Goal: Check status: Check status

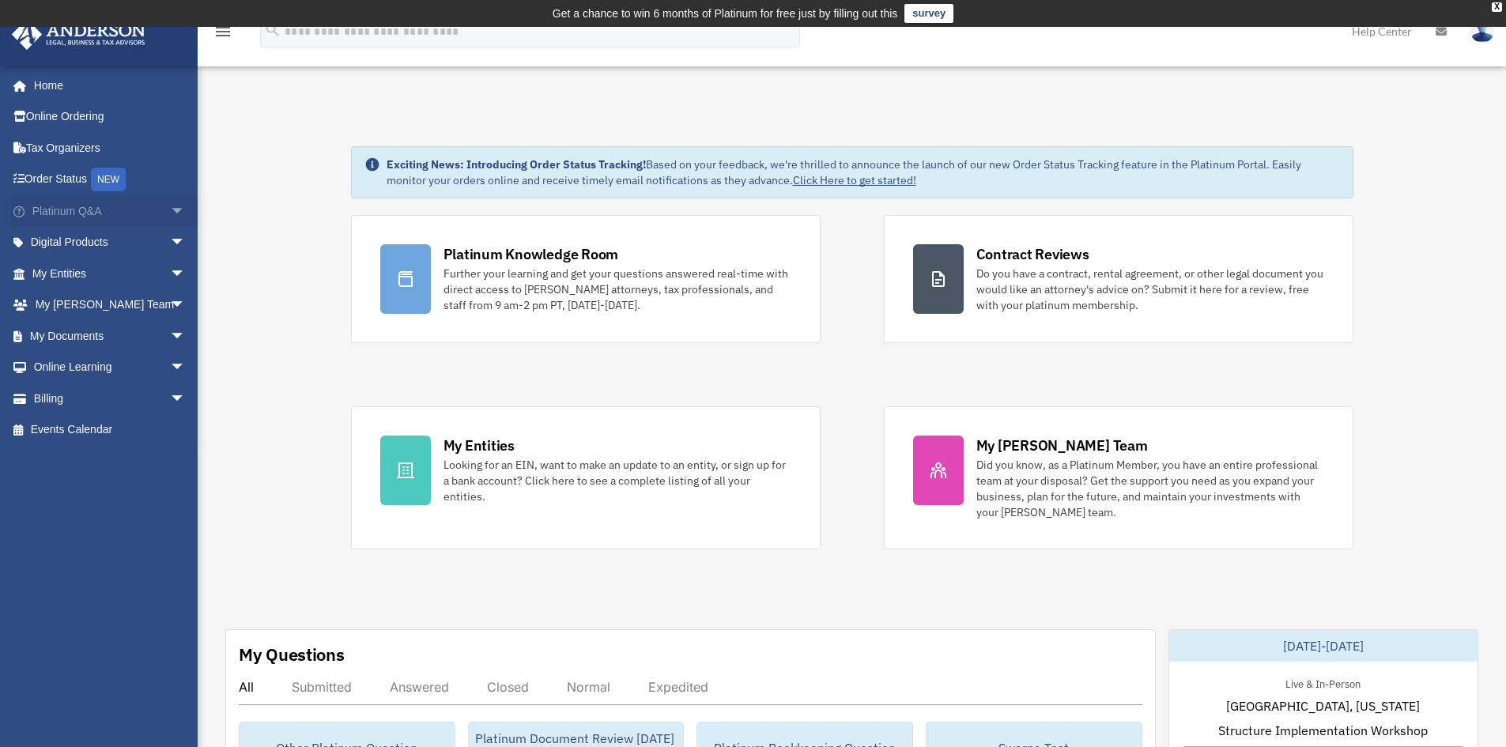
click at [170, 212] on span "arrow_drop_down" at bounding box center [186, 211] width 32 height 32
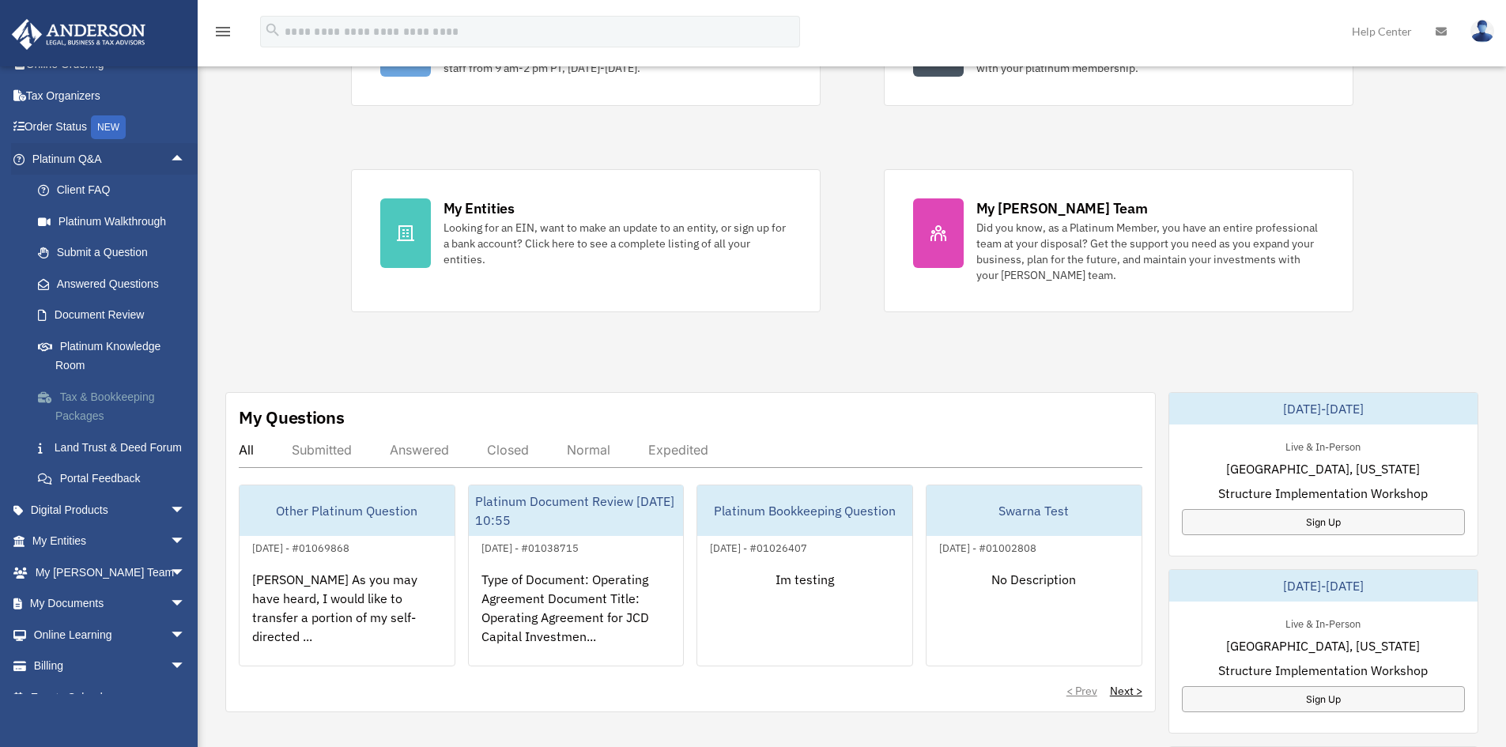
scroll to position [94, 0]
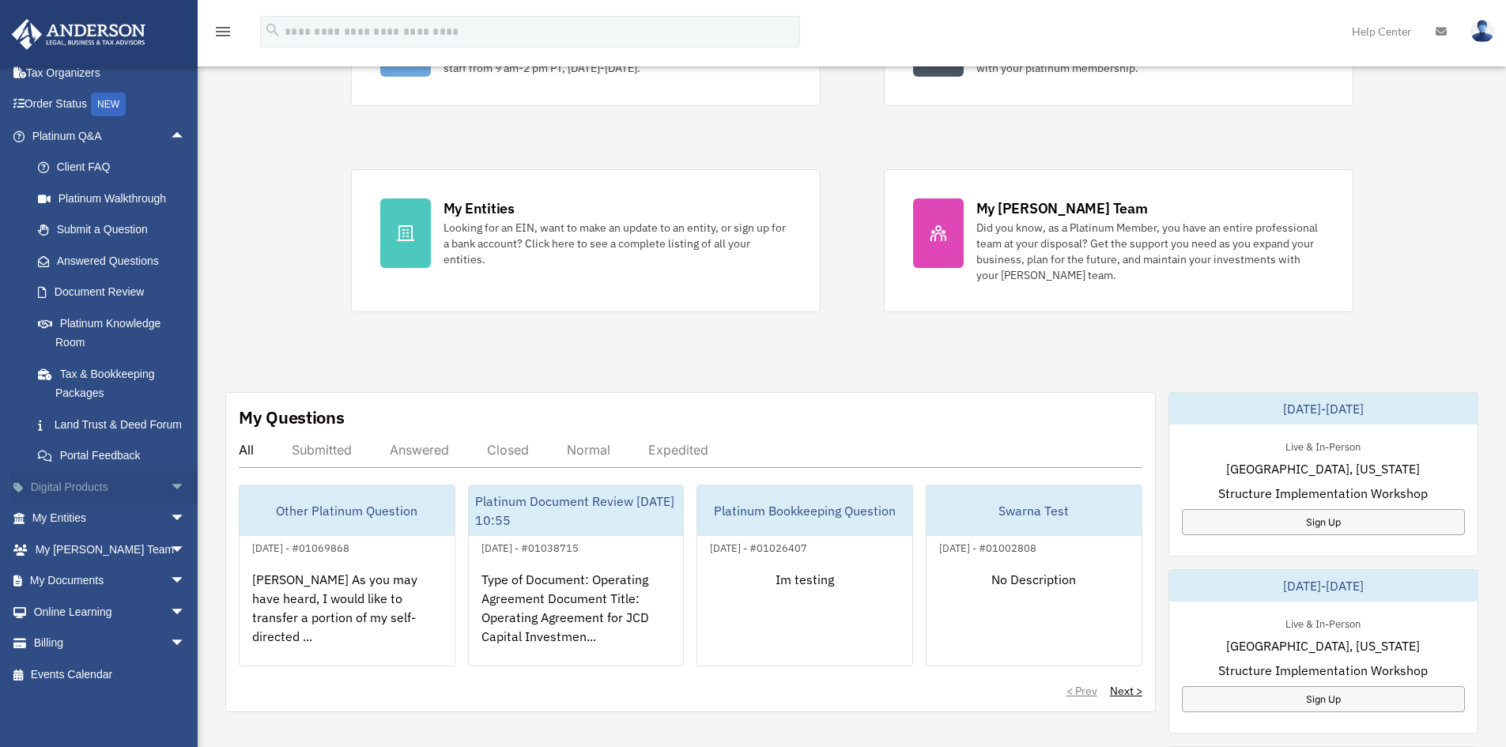
click at [170, 478] on span "arrow_drop_down" at bounding box center [186, 487] width 32 height 32
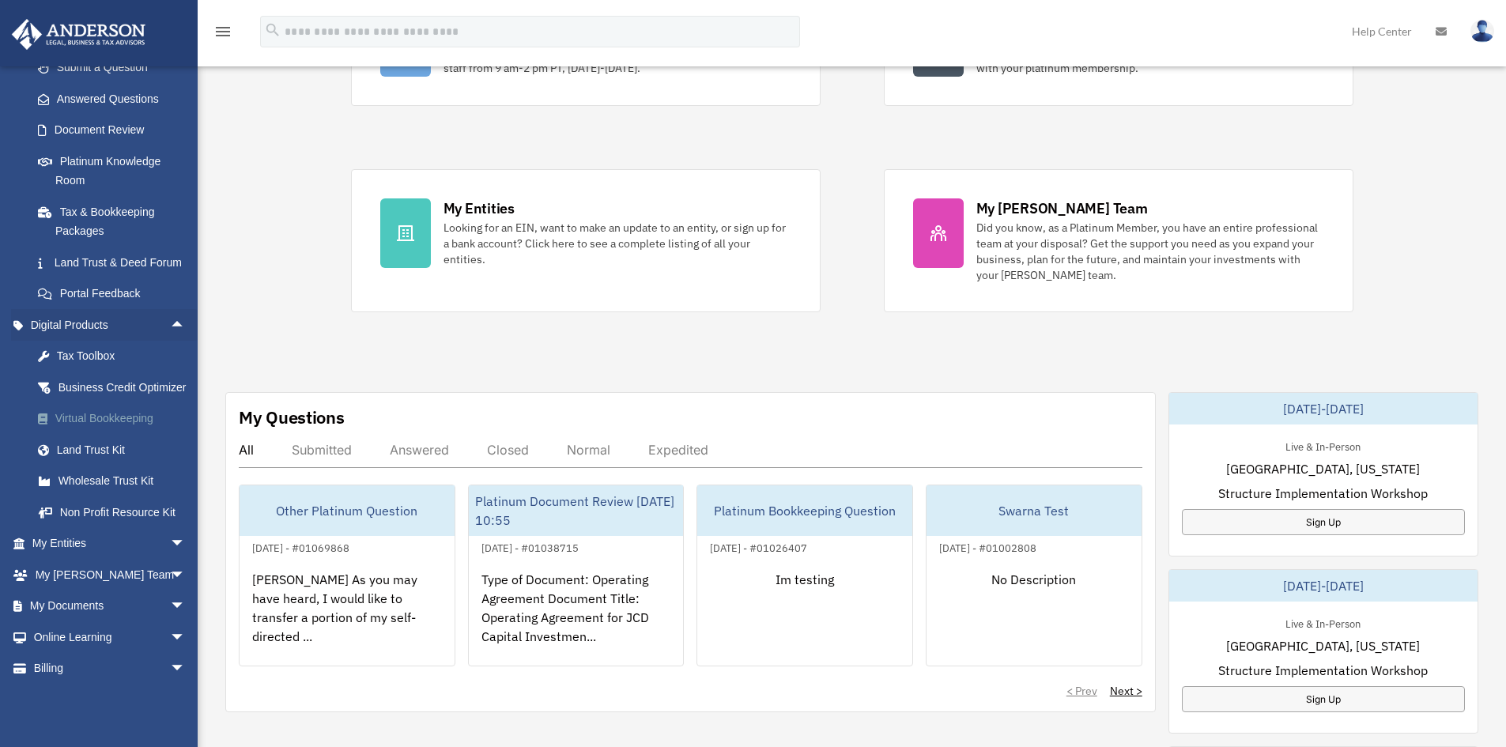
scroll to position [301, 0]
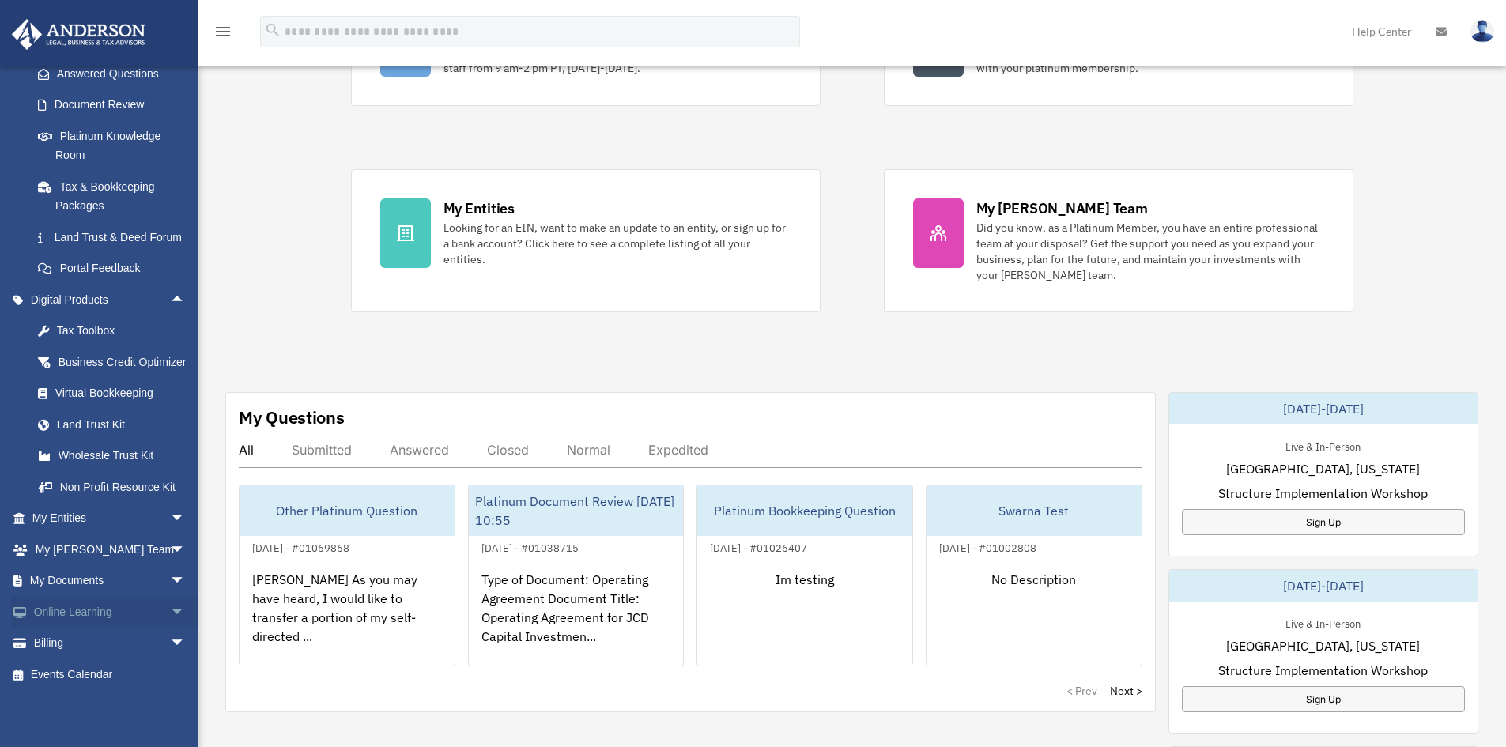
click at [170, 597] on span "arrow_drop_down" at bounding box center [186, 612] width 32 height 32
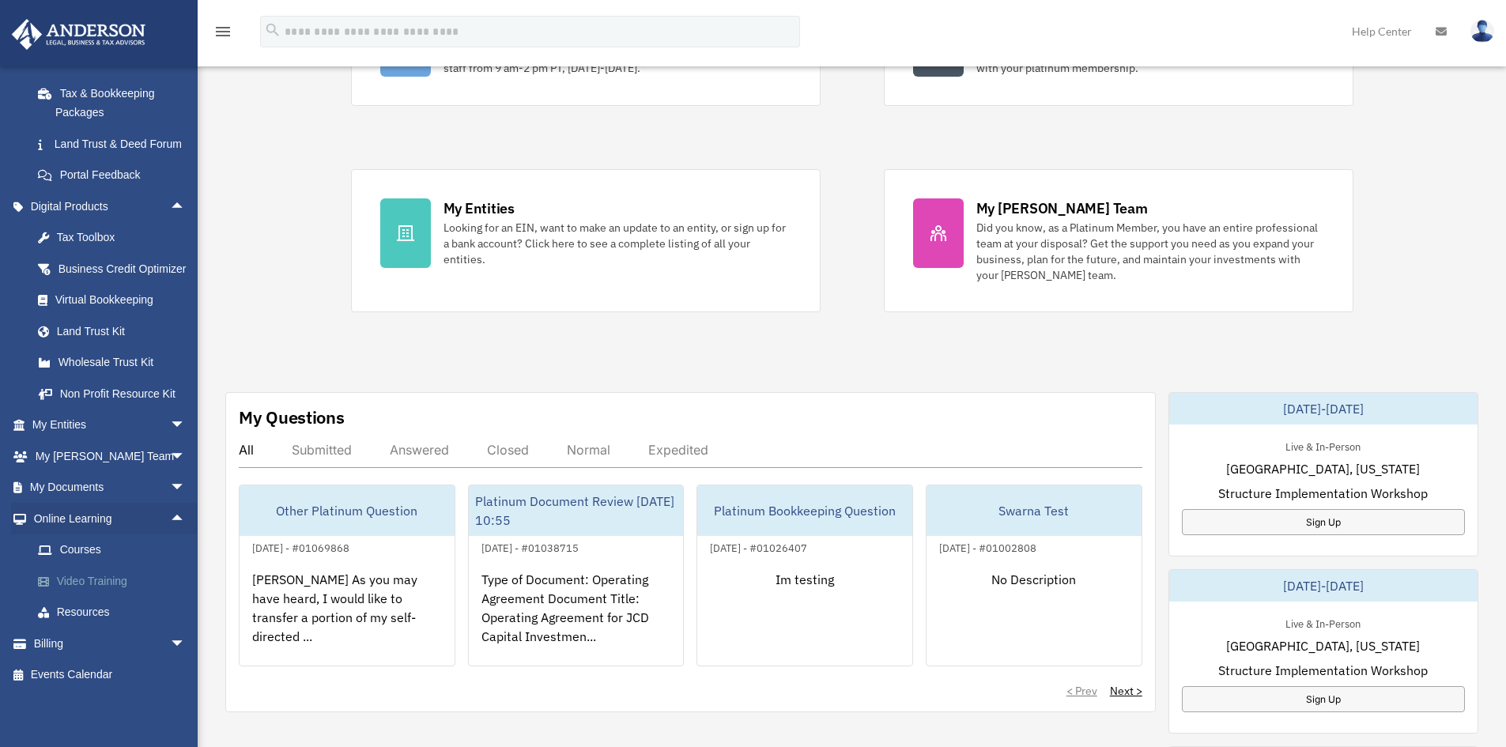
scroll to position [394, 0]
click at [89, 608] on link "Resources" at bounding box center [115, 613] width 187 height 32
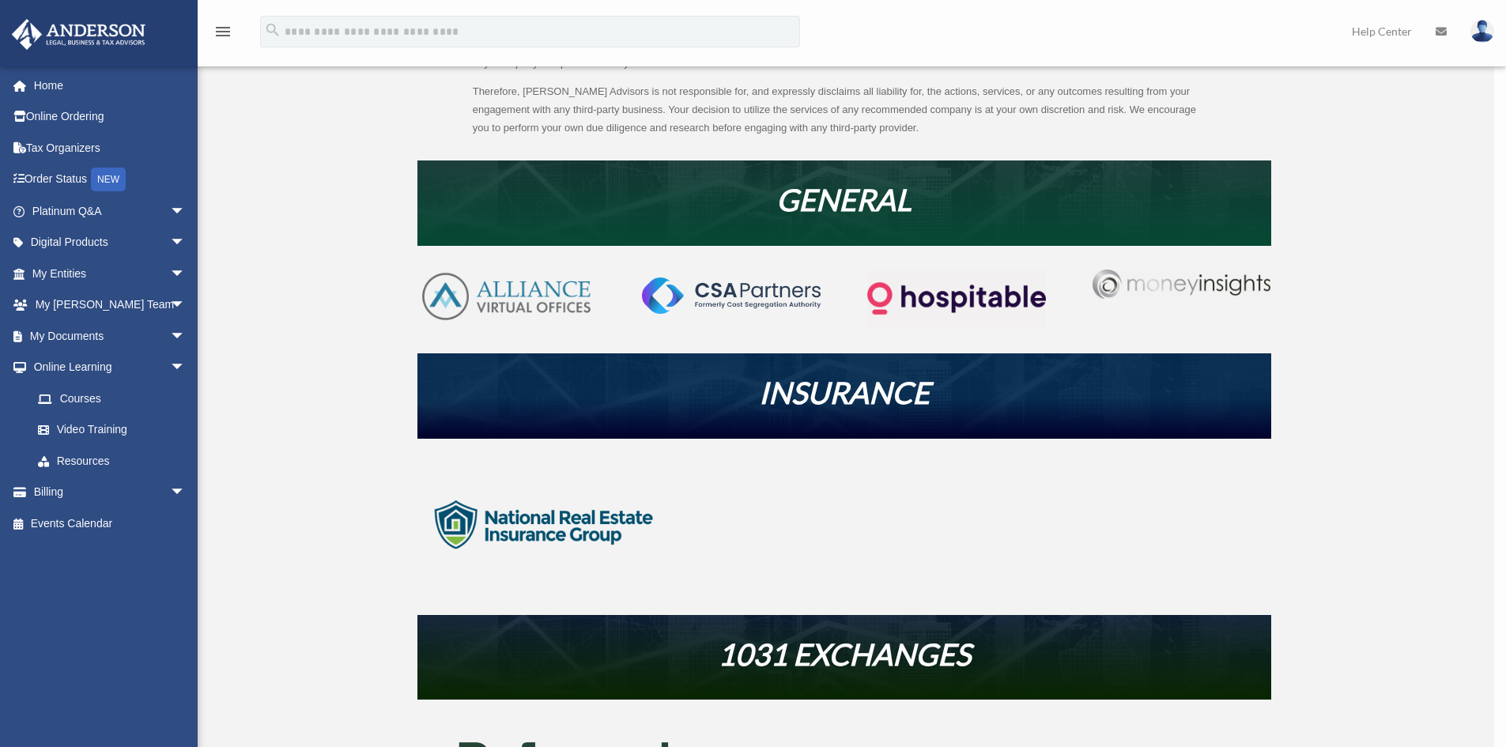
scroll to position [492, 0]
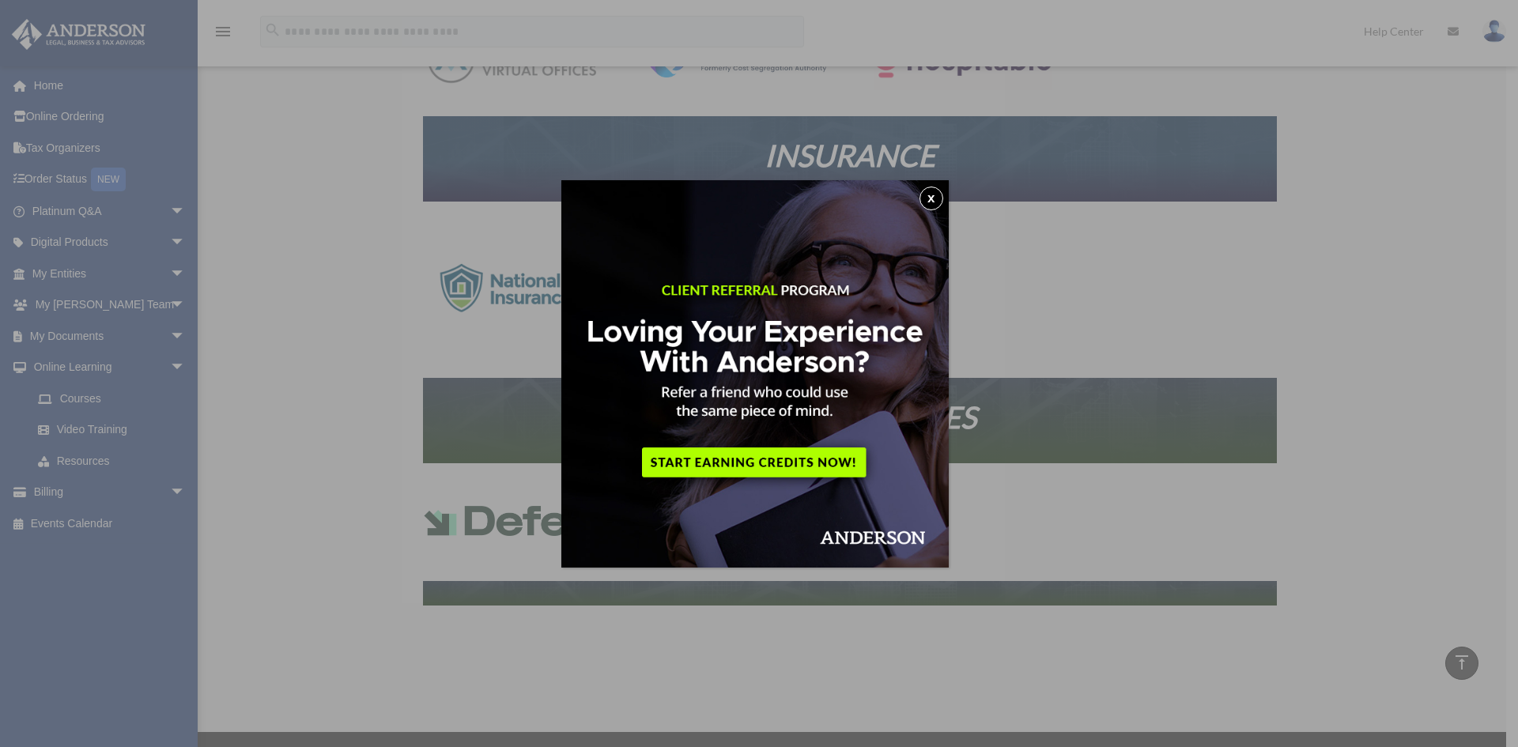
click at [942, 198] on button "x" at bounding box center [931, 199] width 24 height 24
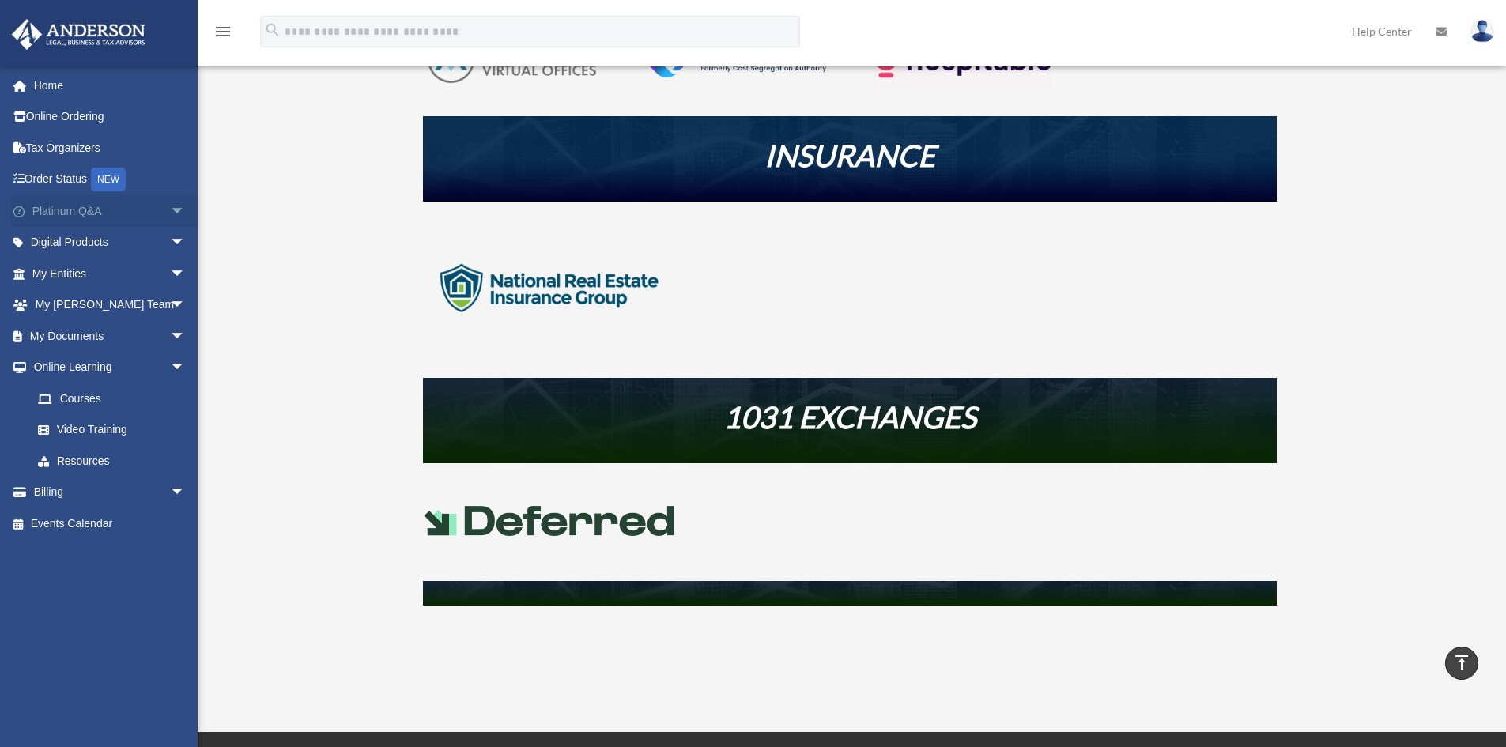
click at [170, 213] on span "arrow_drop_down" at bounding box center [186, 211] width 32 height 32
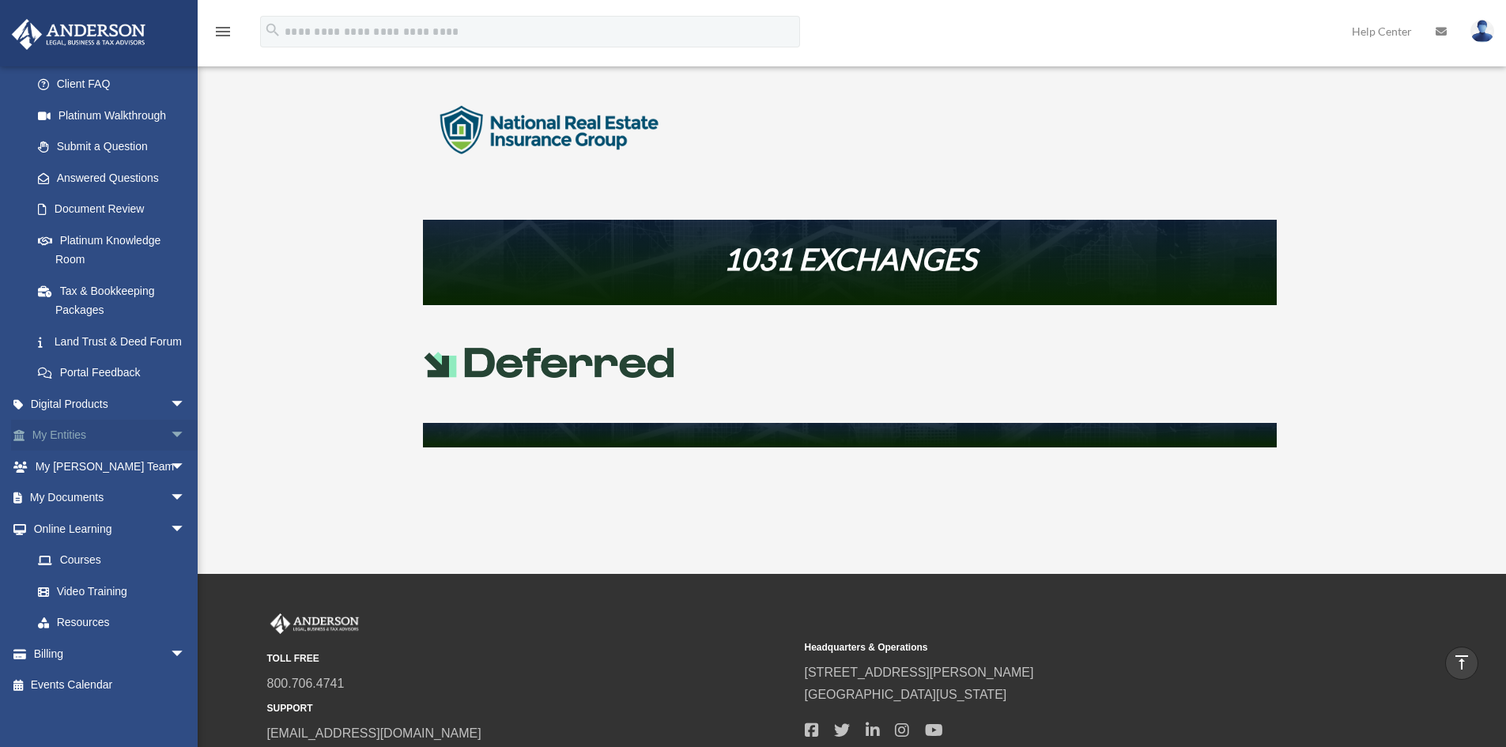
scroll to position [188, 0]
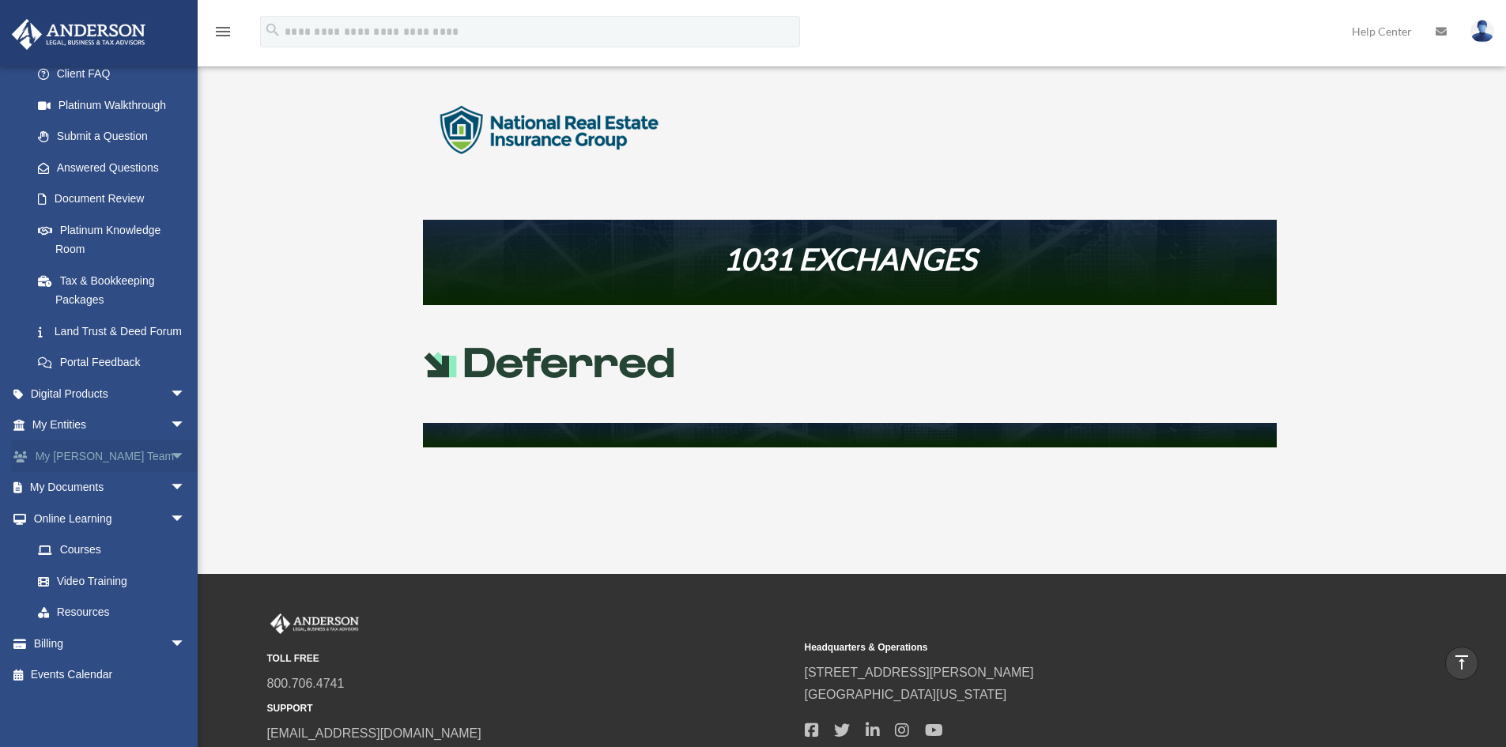
click at [170, 455] on span "arrow_drop_down" at bounding box center [186, 456] width 32 height 32
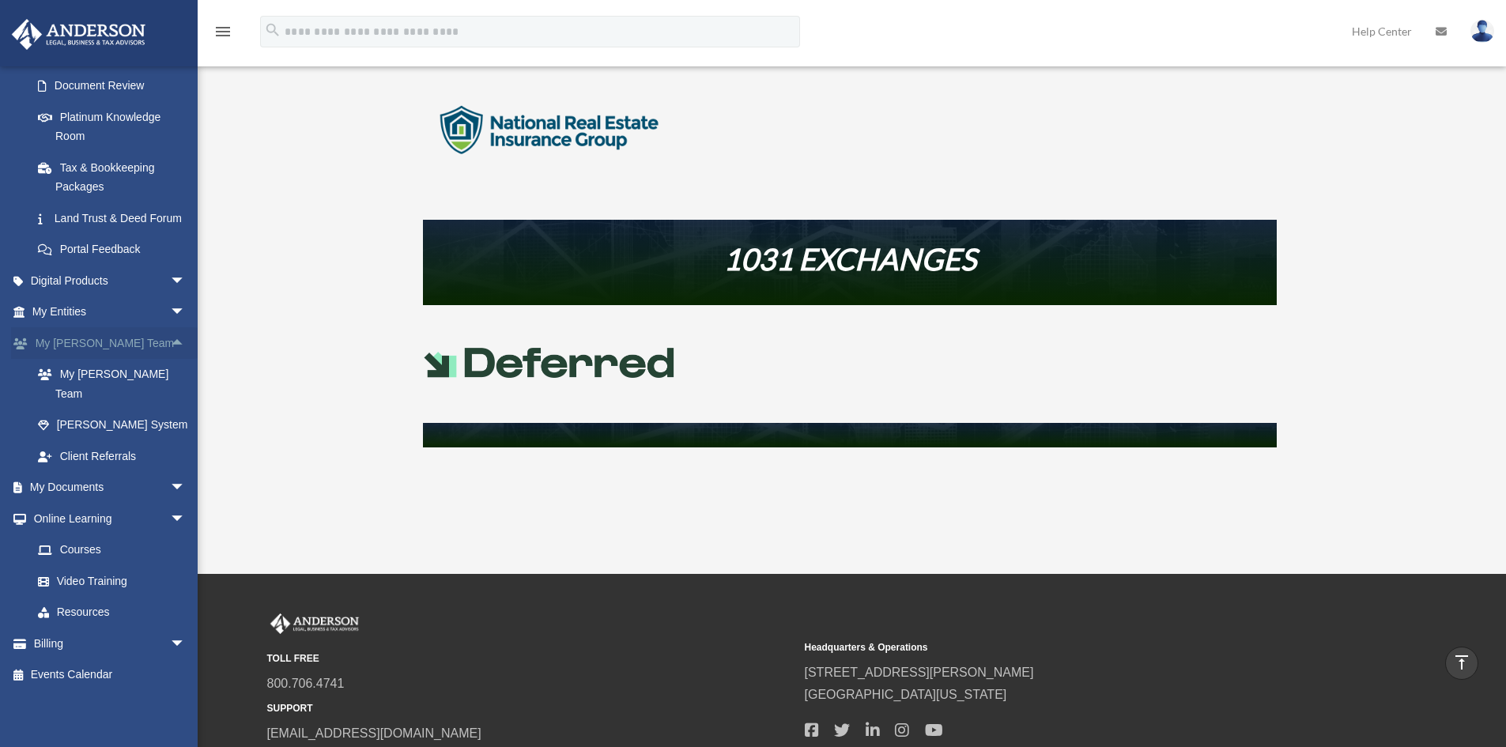
scroll to position [773, 0]
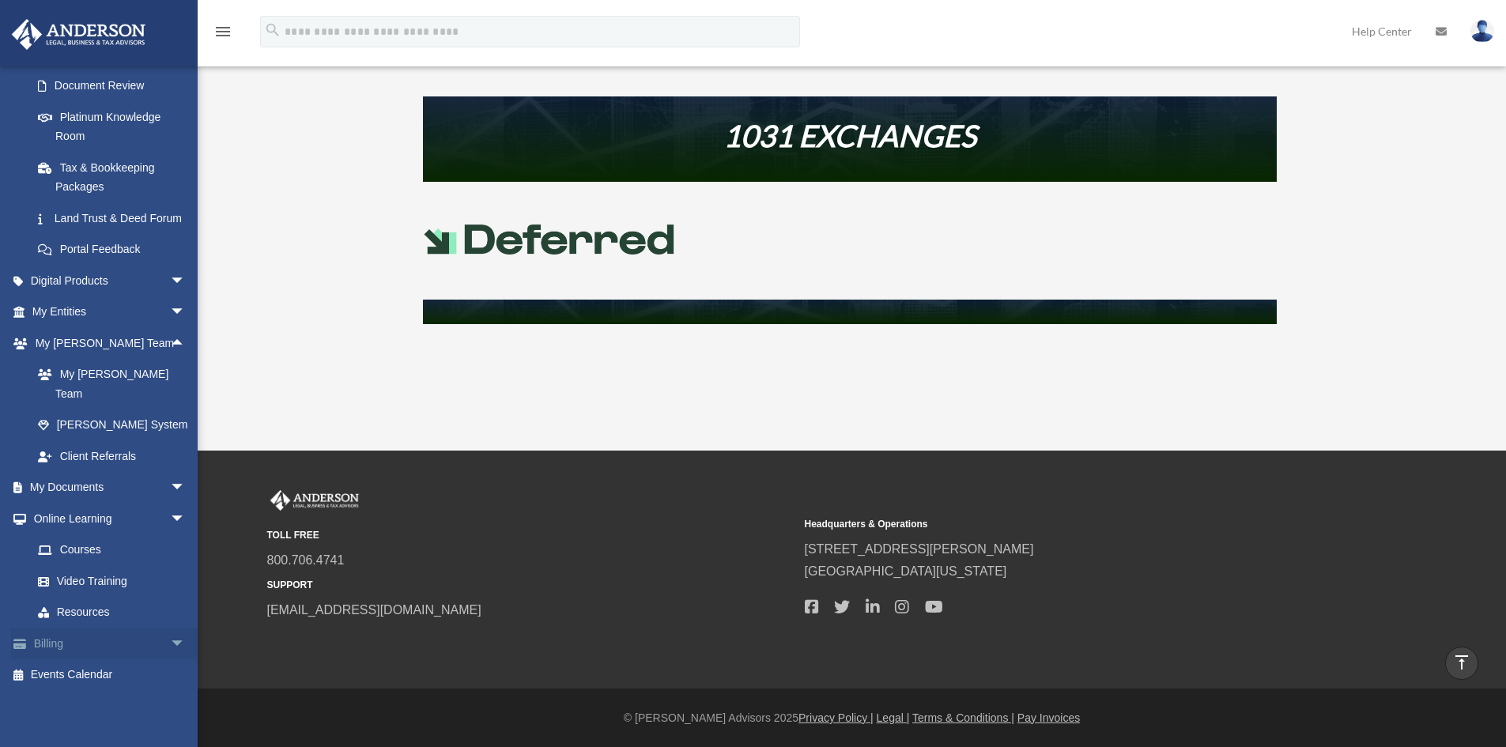
click at [138, 647] on link "Billing arrow_drop_down" at bounding box center [110, 644] width 198 height 32
click at [170, 478] on span "arrow_drop_down" at bounding box center [186, 488] width 32 height 32
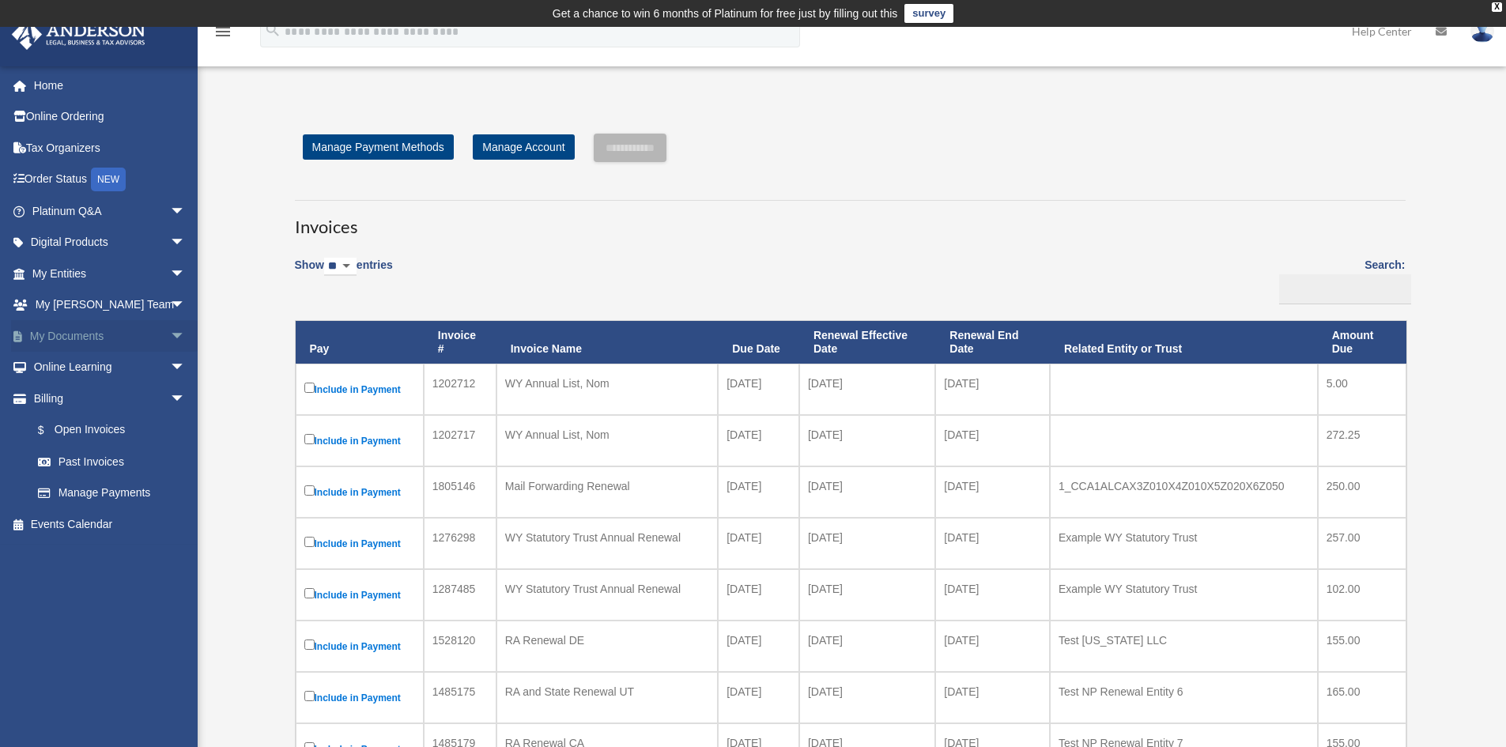
click at [85, 338] on link "My Documents arrow_drop_down" at bounding box center [110, 336] width 198 height 32
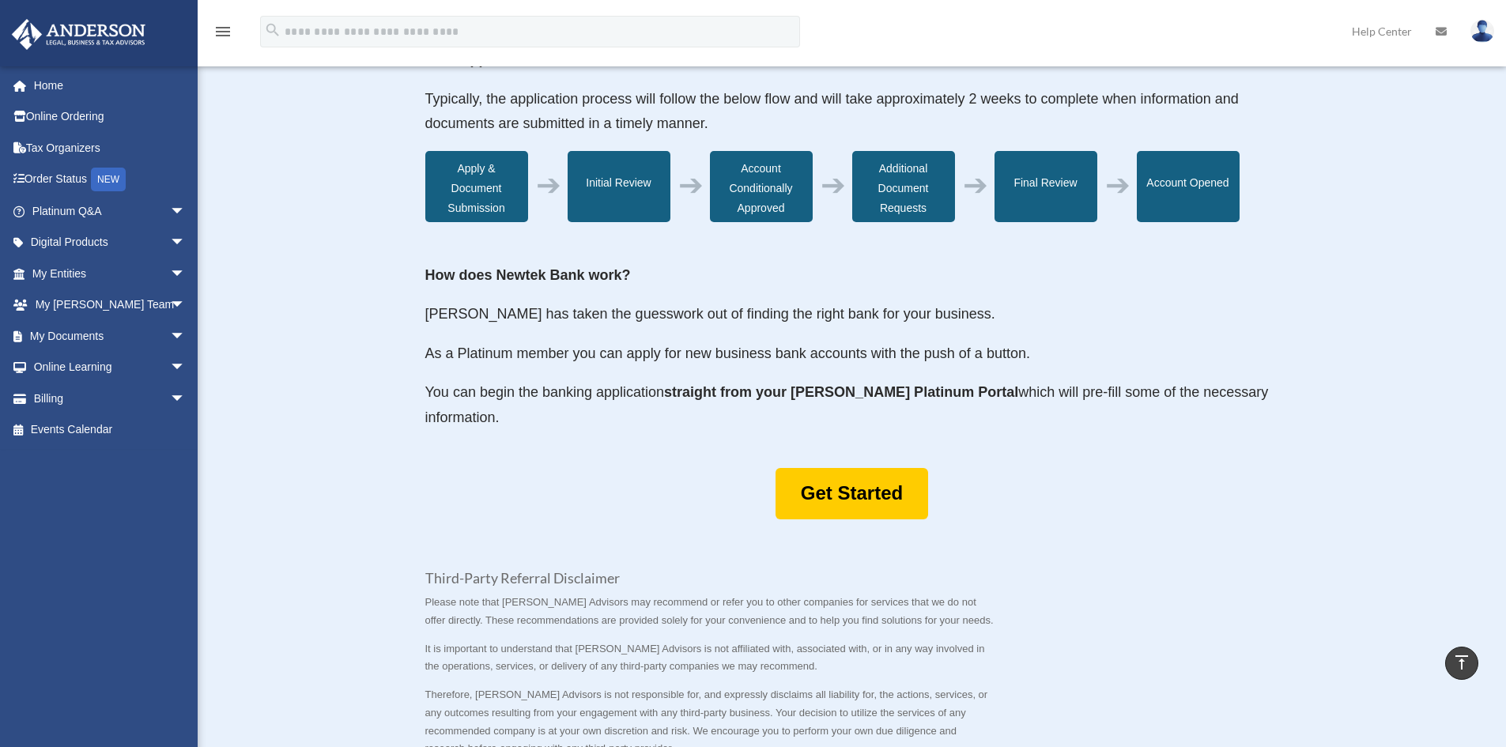
scroll to position [712, 0]
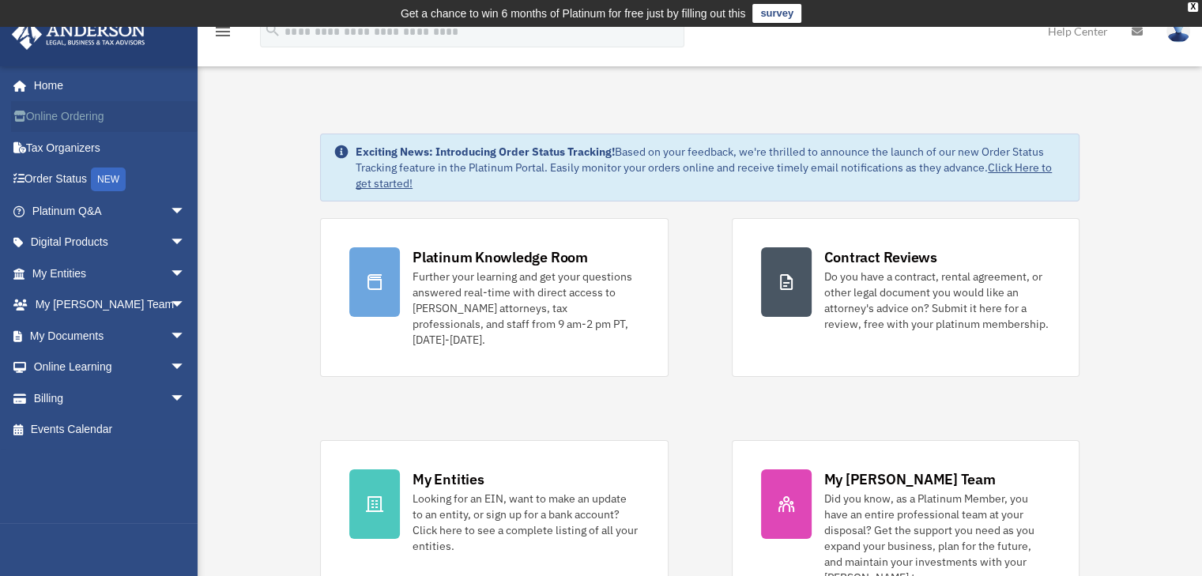
click at [100, 123] on link "Online Ordering" at bounding box center [110, 117] width 198 height 32
click at [59, 180] on link "Order Status NEW" at bounding box center [110, 180] width 198 height 32
click at [89, 119] on link "Online Ordering" at bounding box center [110, 117] width 198 height 32
click at [73, 179] on link "Order Status NEW" at bounding box center [110, 180] width 198 height 32
click at [63, 180] on link "Order Status NEW" at bounding box center [110, 180] width 198 height 32
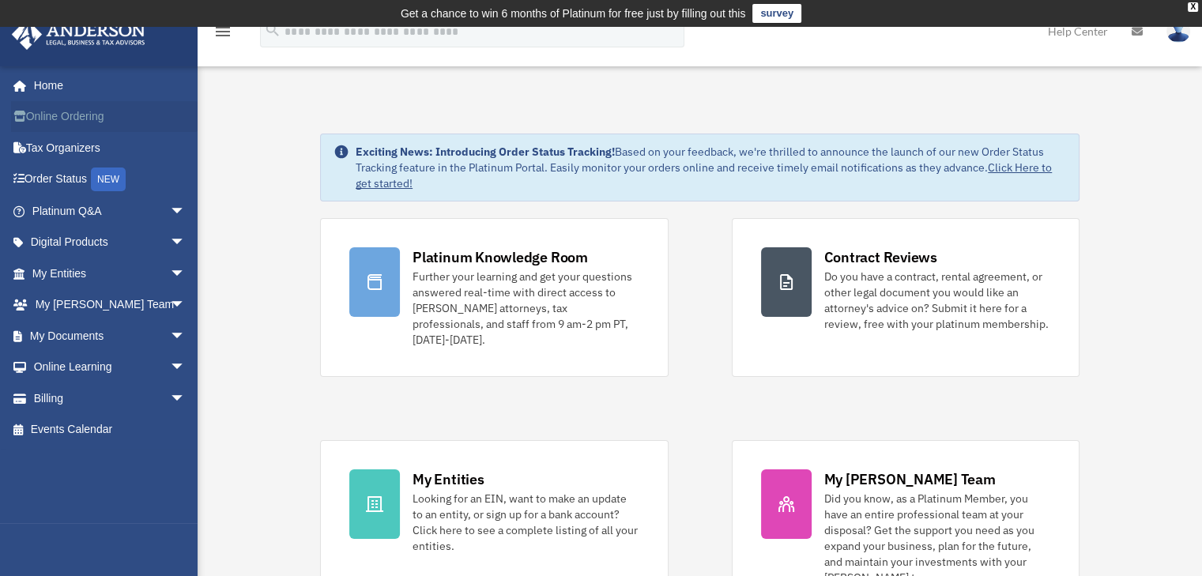
click at [62, 118] on link "Online Ordering" at bounding box center [110, 117] width 198 height 32
click at [60, 118] on link "Online Ordering" at bounding box center [110, 117] width 198 height 32
